Goal: Transaction & Acquisition: Purchase product/service

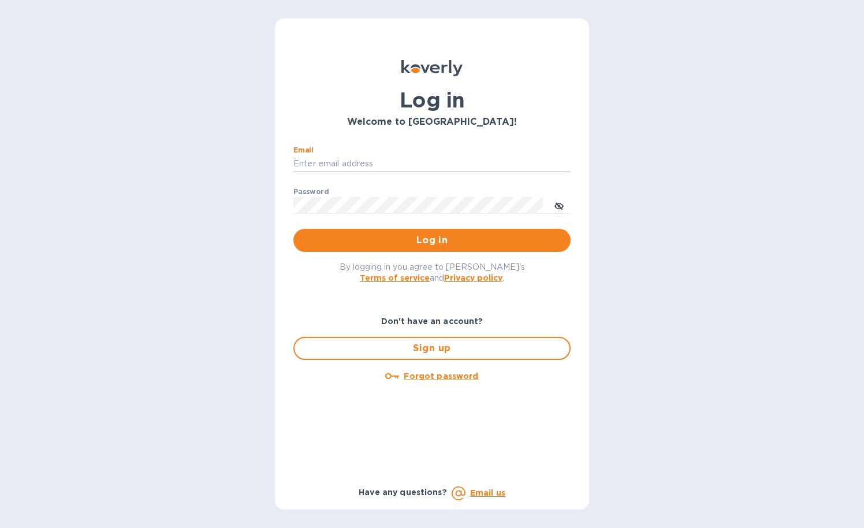
type input "[PERSON_NAME][EMAIL_ADDRESS][DOMAIN_NAME]"
click at [432, 240] on button "Log in" at bounding box center [431, 240] width 277 height 23
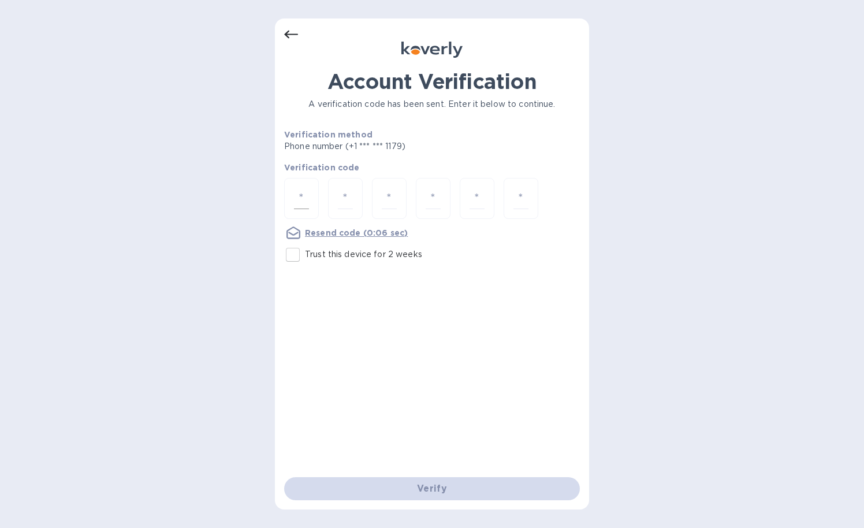
click at [292, 193] on div at bounding box center [301, 198] width 35 height 41
type input "2"
type input "6"
type input "8"
type input "5"
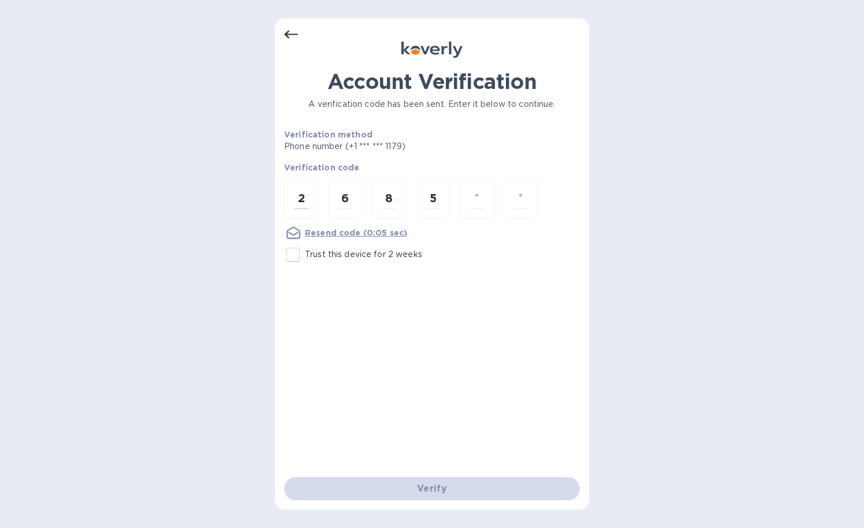
type input "7"
type input "5"
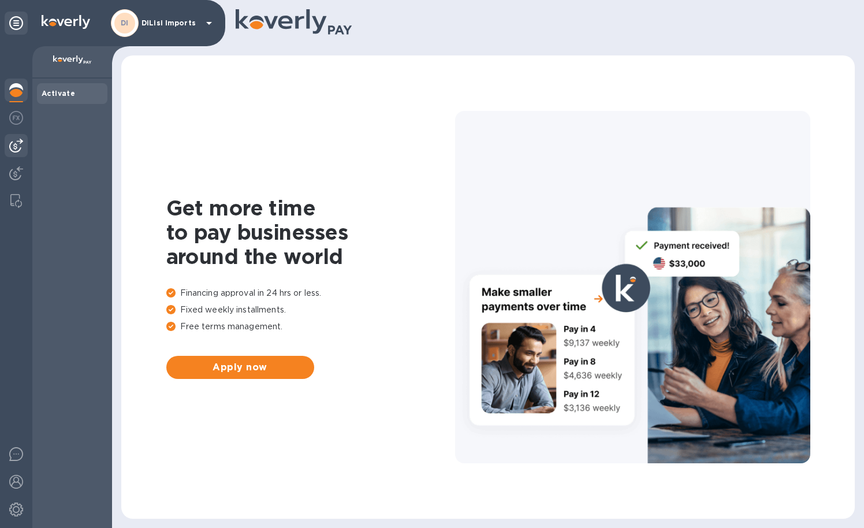
click at [16, 152] on img at bounding box center [16, 146] width 14 height 14
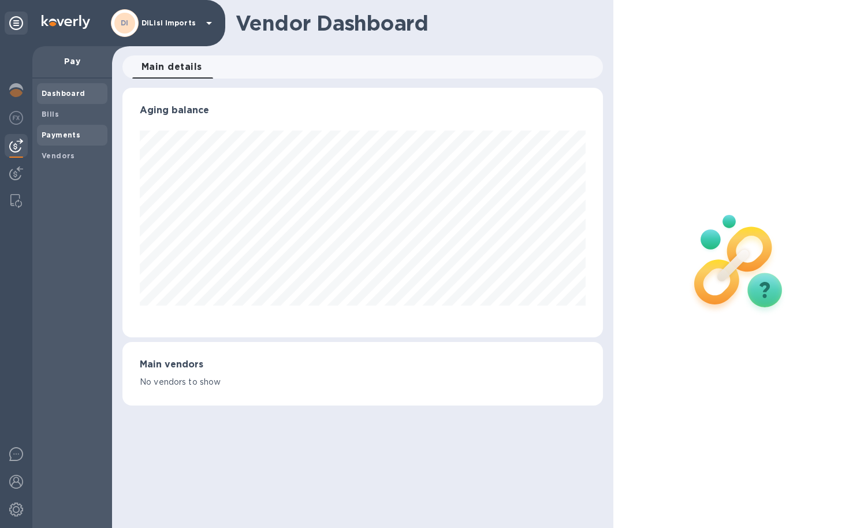
scroll to position [249, 480]
click at [56, 125] on div "Payments" at bounding box center [72, 135] width 70 height 21
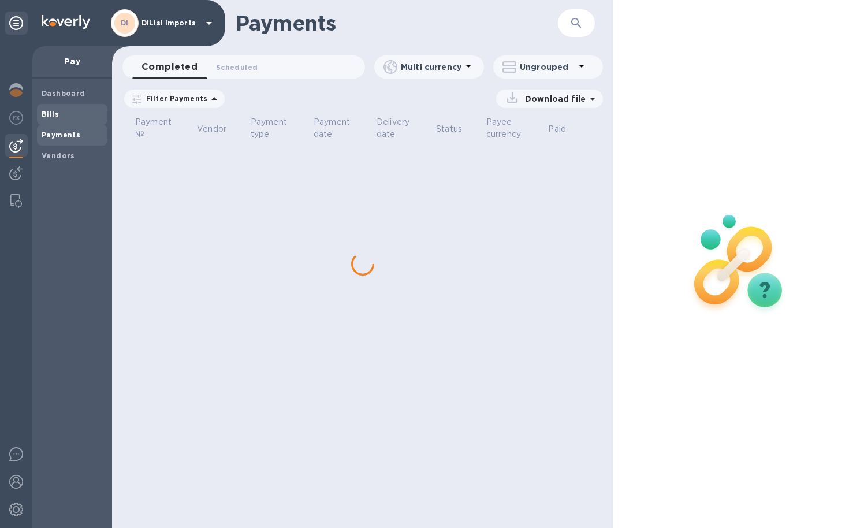
click at [54, 113] on b "Bills" at bounding box center [50, 114] width 17 height 9
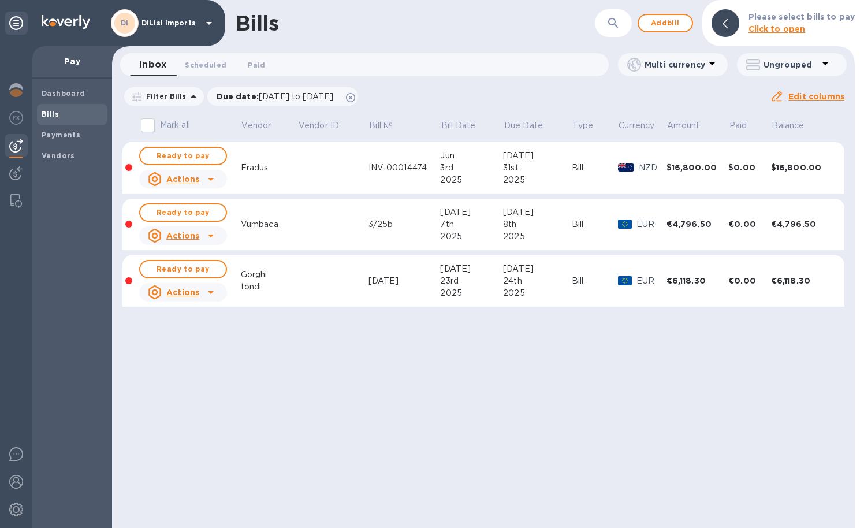
click at [54, 113] on b "Bills" at bounding box center [50, 114] width 17 height 9
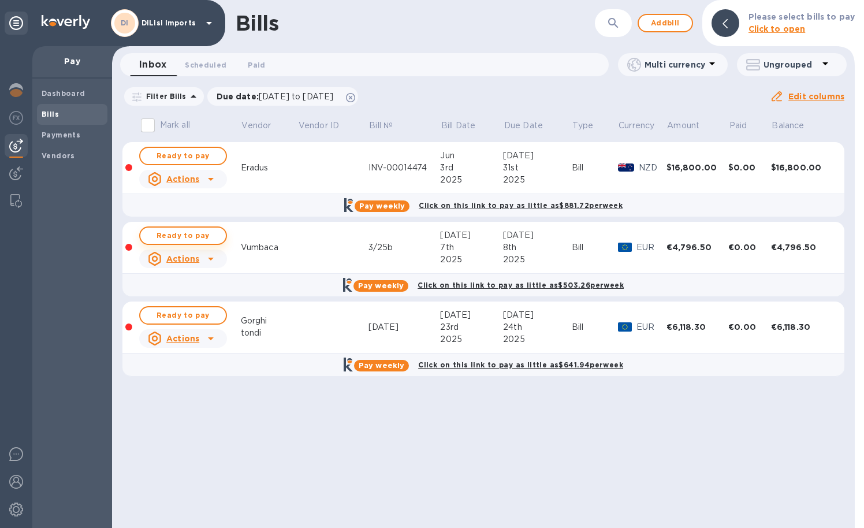
click at [211, 234] on span "Ready to pay" at bounding box center [183, 236] width 67 height 14
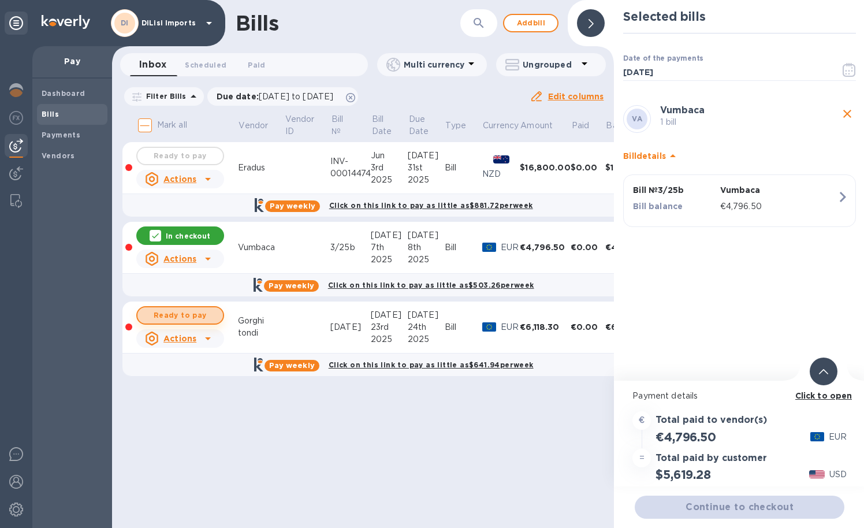
click at [198, 316] on span "Ready to pay" at bounding box center [180, 315] width 67 height 14
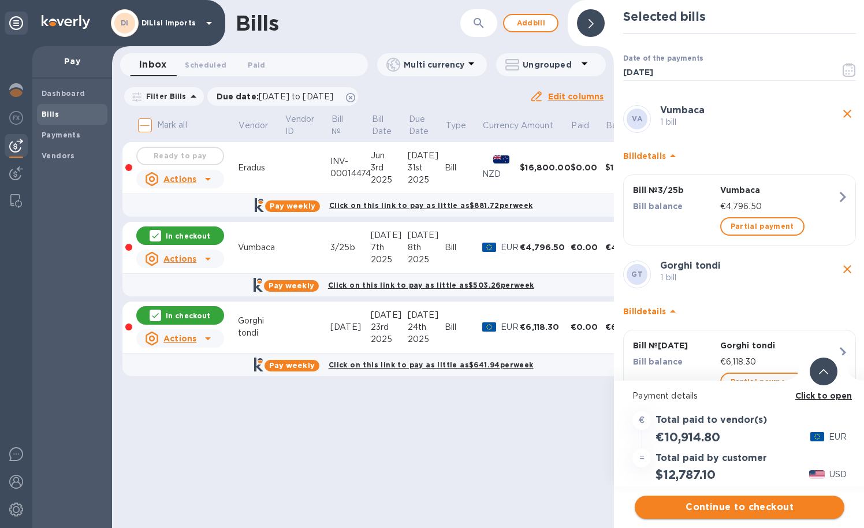
click at [688, 506] on span "Continue to checkout" at bounding box center [739, 507] width 191 height 14
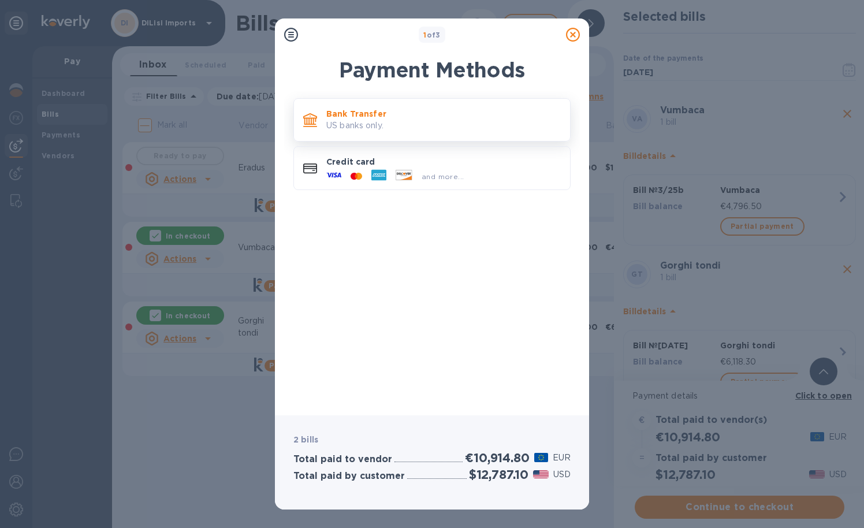
click at [428, 121] on p "US banks only." at bounding box center [443, 126] width 234 height 12
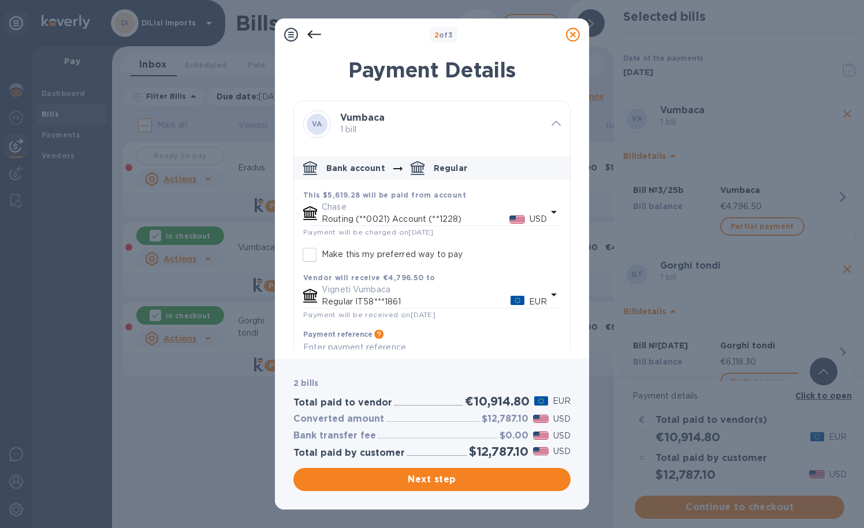
click at [391, 166] on icon "default-method" at bounding box center [398, 169] width 14 height 14
click at [385, 134] on p "1 bill" at bounding box center [441, 130] width 202 height 12
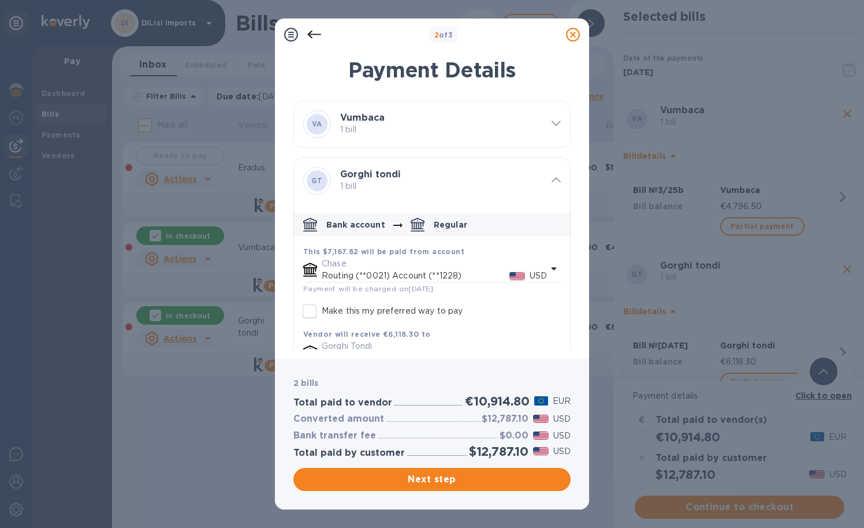
click at [385, 134] on p "1 bill" at bounding box center [441, 130] width 202 height 12
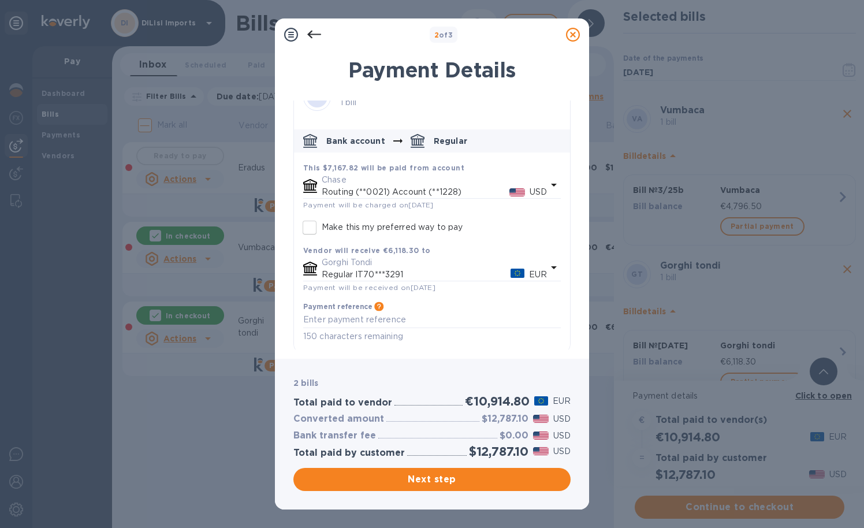
scroll to position [316, 0]
click at [461, 477] on span "Next step" at bounding box center [432, 479] width 259 height 14
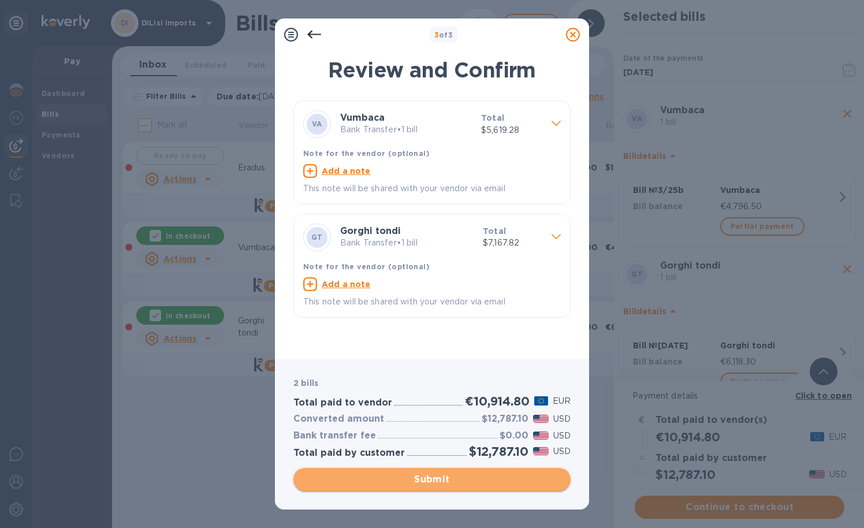
click at [461, 477] on span "Submit" at bounding box center [432, 479] width 259 height 14
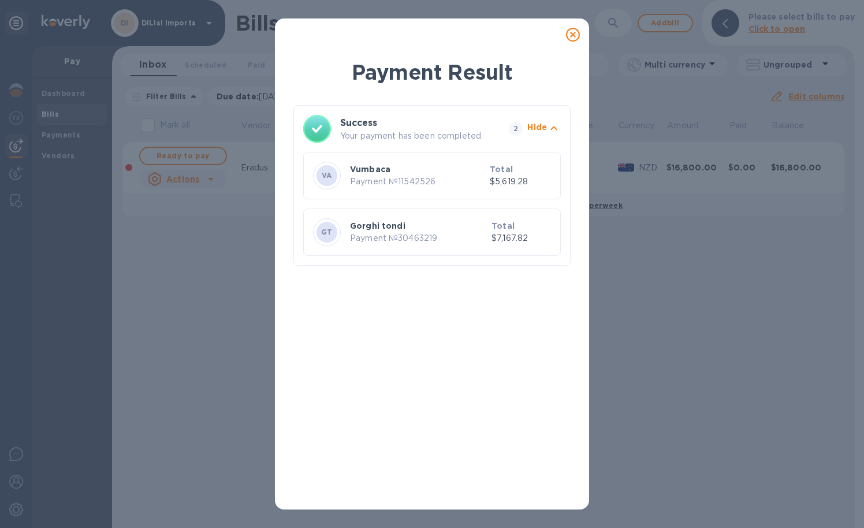
click at [573, 35] on icon at bounding box center [573, 35] width 14 height 14
